Goal: Task Accomplishment & Management: Manage account settings

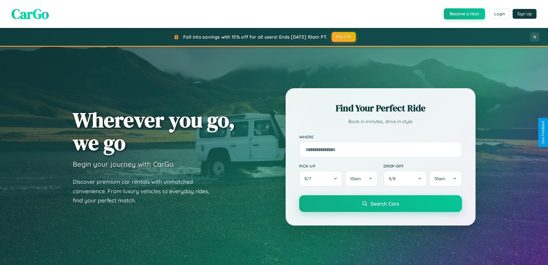
scroll to position [248, 0]
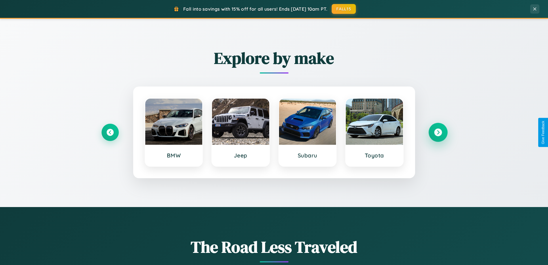
click at [438, 132] on icon at bounding box center [438, 132] width 8 height 8
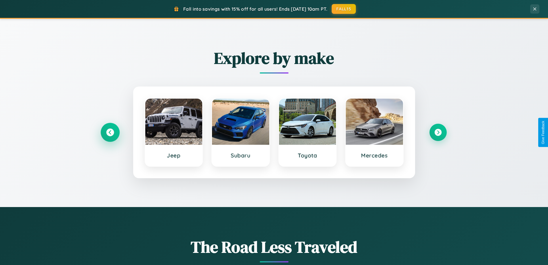
click at [110, 132] on icon at bounding box center [110, 132] width 8 height 8
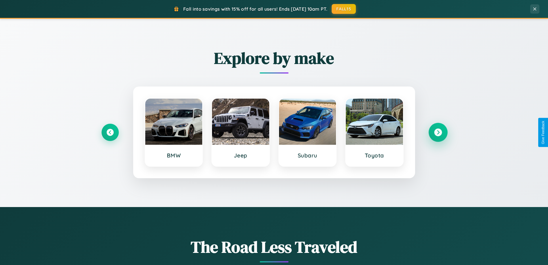
click at [438, 132] on icon at bounding box center [438, 132] width 8 height 8
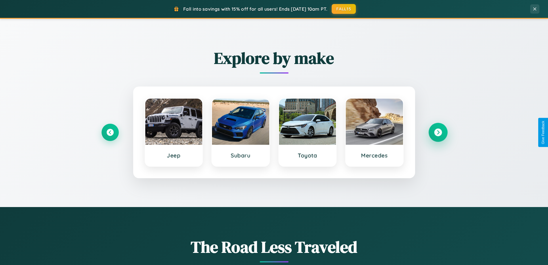
click at [438, 132] on icon at bounding box center [438, 132] width 8 height 8
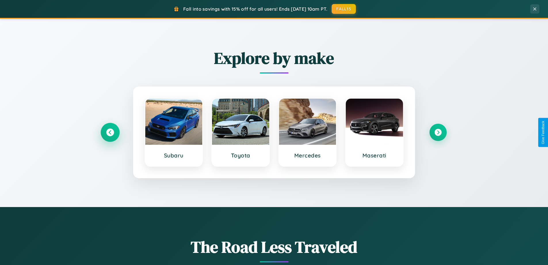
click at [110, 132] on icon at bounding box center [110, 132] width 8 height 8
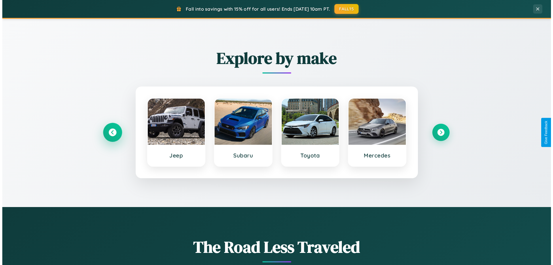
scroll to position [0, 0]
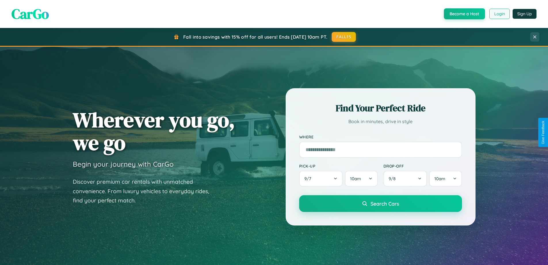
click at [499, 14] on button "Login" at bounding box center [500, 14] width 20 height 10
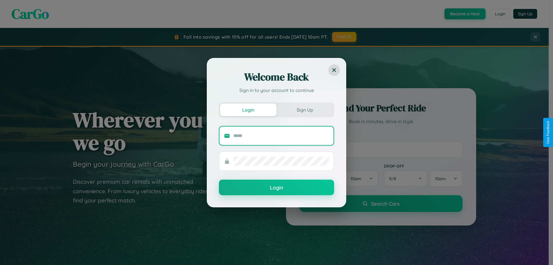
click at [281, 135] on input "text" at bounding box center [281, 135] width 96 height 9
type input "**********"
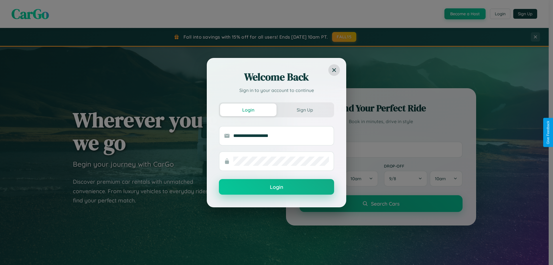
click at [276, 187] on button "Login" at bounding box center [276, 187] width 115 height 16
